Goal: Information Seeking & Learning: Learn about a topic

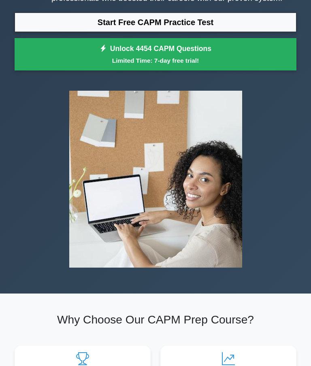
scroll to position [94, 0]
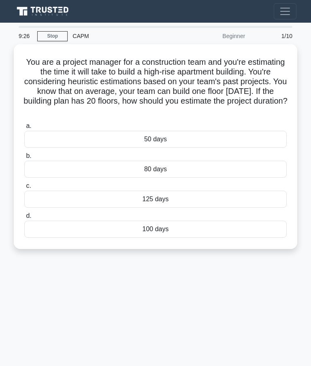
click at [145, 225] on div "100 days" at bounding box center [155, 229] width 263 height 17
click at [24, 219] on input "d. 100 days" at bounding box center [24, 216] width 0 height 5
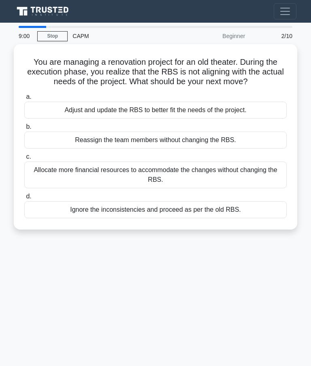
click at [125, 216] on div "Ignore the inconsistencies and proceed as per the old RBS." at bounding box center [155, 209] width 263 height 17
click at [24, 199] on input "d. Ignore the inconsistencies and proceed as per the old RBS." at bounding box center [24, 196] width 0 height 5
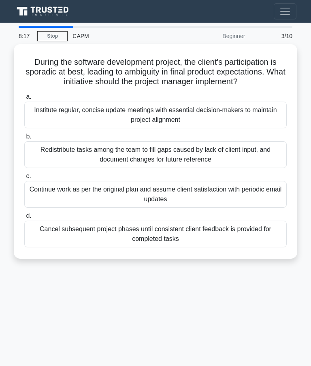
click at [182, 163] on div "Redistribute tasks among the team to fill gaps caused by lack of client input, …" at bounding box center [155, 154] width 263 height 27
click at [24, 139] on input "b. Redistribute tasks among the team to fill gaps caused by lack of client inpu…" at bounding box center [24, 136] width 0 height 5
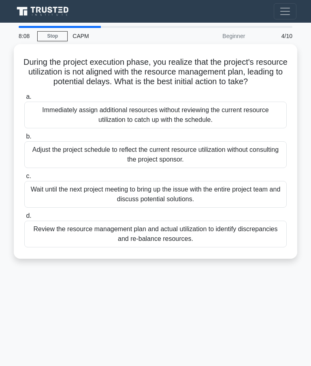
click at [51, 34] on link "Stop" at bounding box center [52, 36] width 30 height 10
